Goal: Find specific page/section

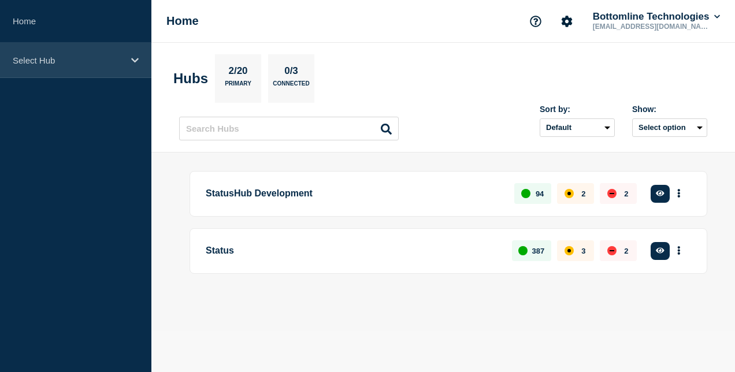
click at [121, 69] on div "Select Hub" at bounding box center [75, 60] width 151 height 35
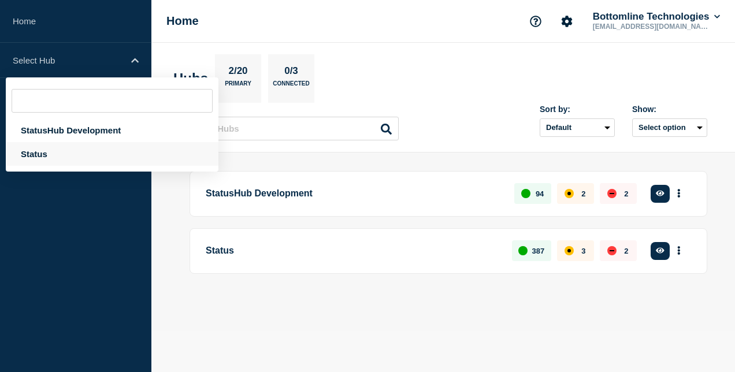
click at [45, 160] on div "Status" at bounding box center [112, 154] width 213 height 24
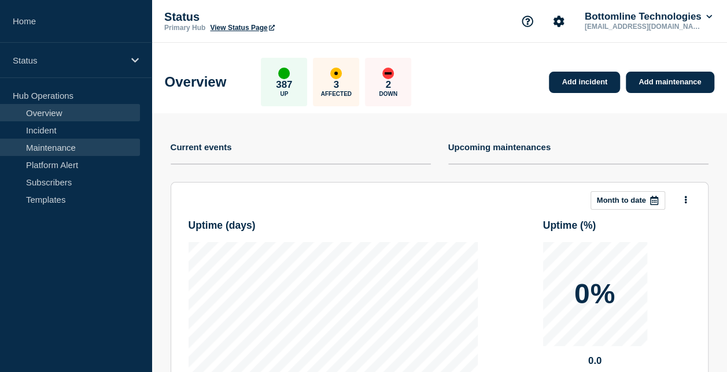
click at [71, 151] on link "Maintenance" at bounding box center [70, 147] width 140 height 17
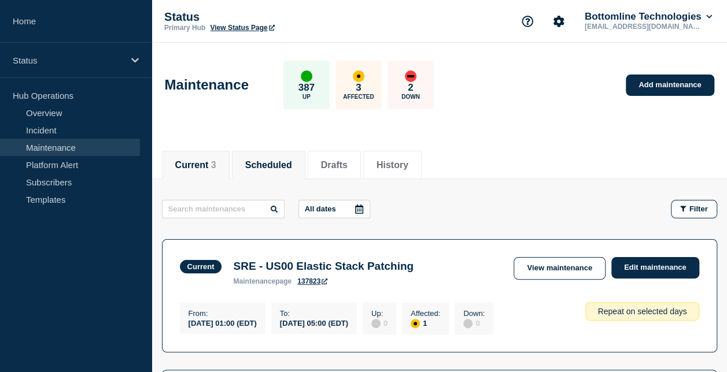
click at [268, 162] on button "Scheduled" at bounding box center [268, 165] width 47 height 10
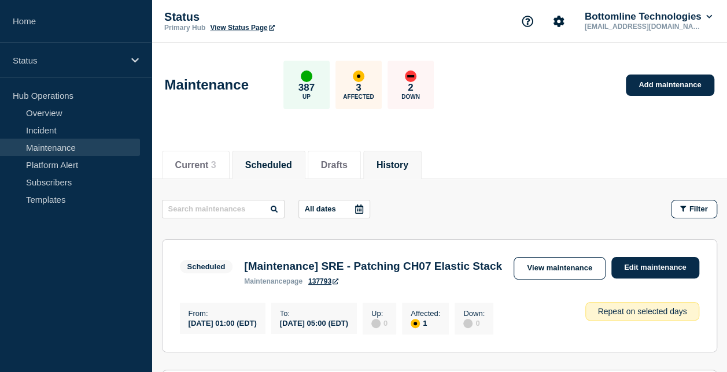
click at [408, 160] on button "History" at bounding box center [392, 165] width 32 height 10
